Goal: Use online tool/utility: Utilize a website feature to perform a specific function

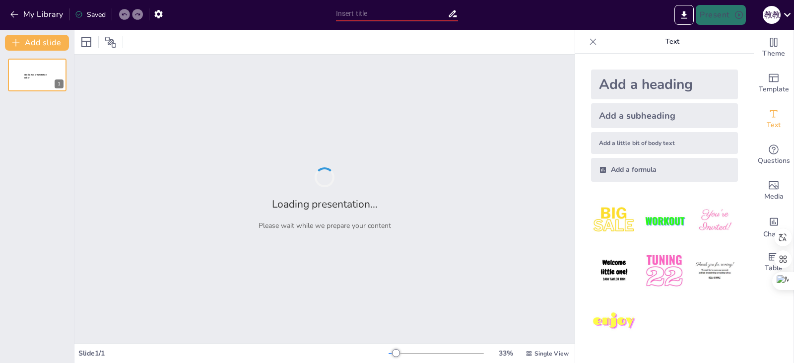
type input "Imported 1141009擴大-頒獎優良教師名單.ppt"
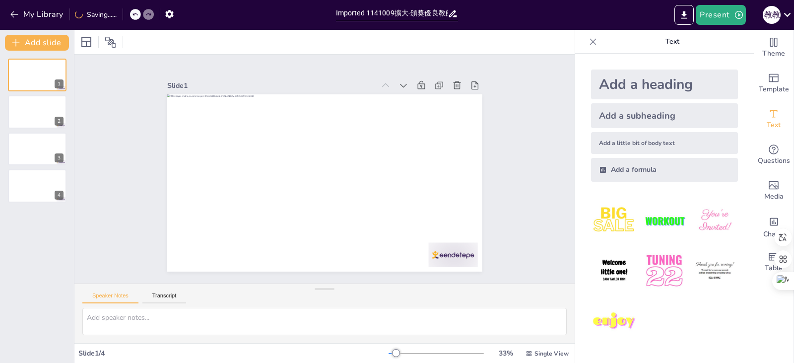
click at [522, 41] on div at bounding box center [324, 42] width 501 height 24
click at [81, 45] on icon at bounding box center [86, 42] width 10 height 10
click at [7, 16] on div "My Library Saved" at bounding box center [84, 14] width 168 height 18
click at [16, 18] on icon "button" at bounding box center [14, 14] width 10 height 10
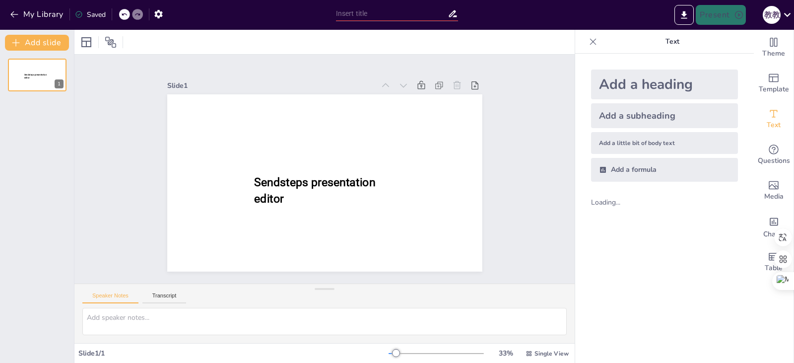
type input "Imported 1141009擴大-頒獎優良教師名單.ppt"
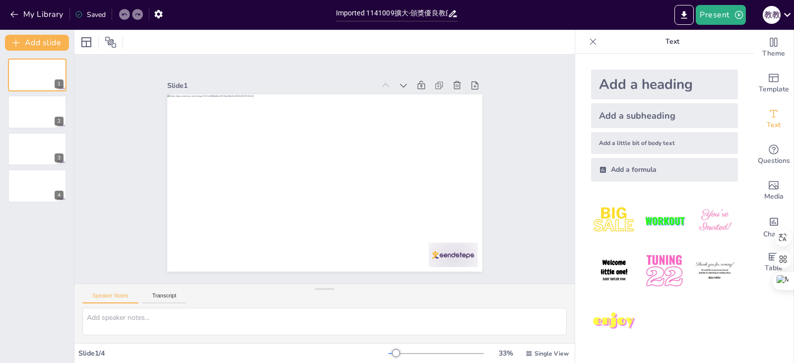
click at [646, 90] on div "Add a heading" at bounding box center [664, 85] width 147 height 30
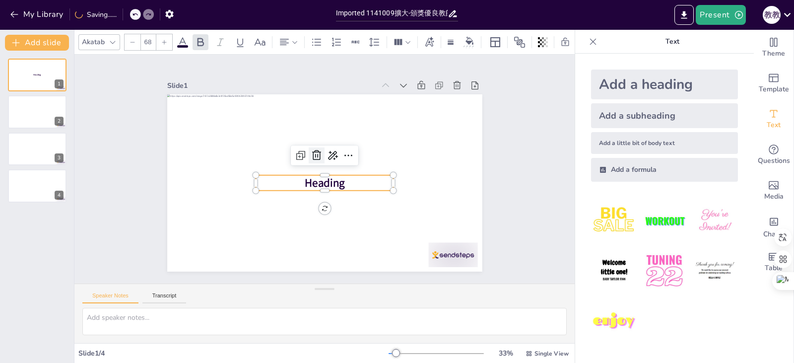
click at [314, 152] on icon at bounding box center [317, 155] width 12 height 12
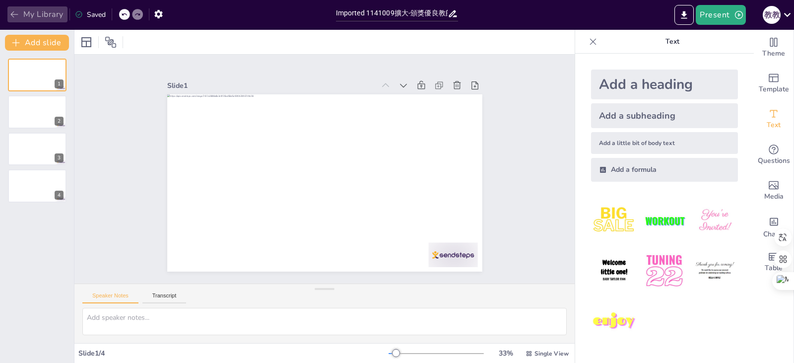
click at [20, 15] on button "My Library" at bounding box center [37, 14] width 60 height 16
